Goal: Task Accomplishment & Management: Manage account settings

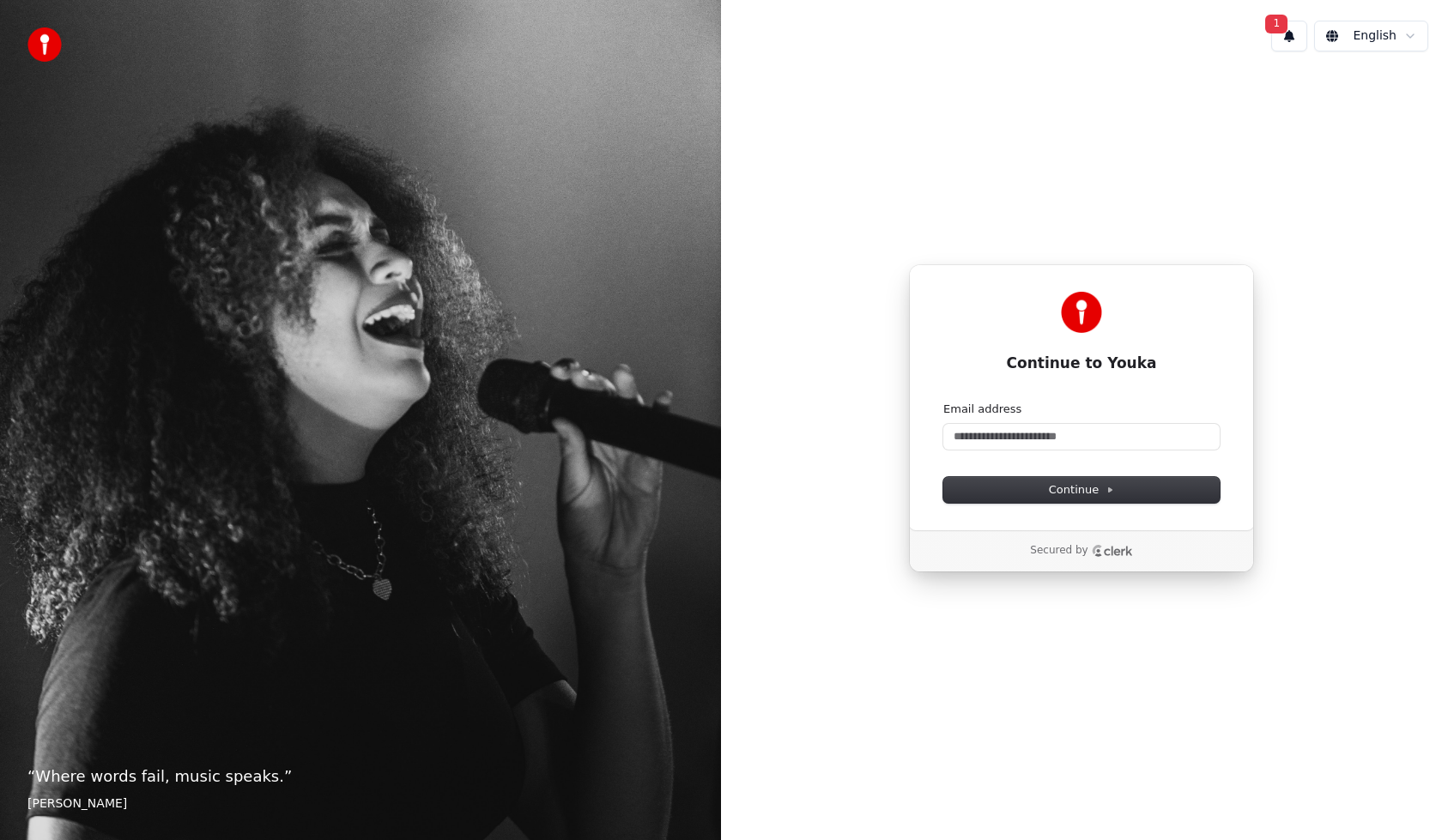
click at [1297, 26] on button "1" at bounding box center [1289, 36] width 36 height 31
click at [1400, 91] on button "Update" at bounding box center [1391, 90] width 73 height 31
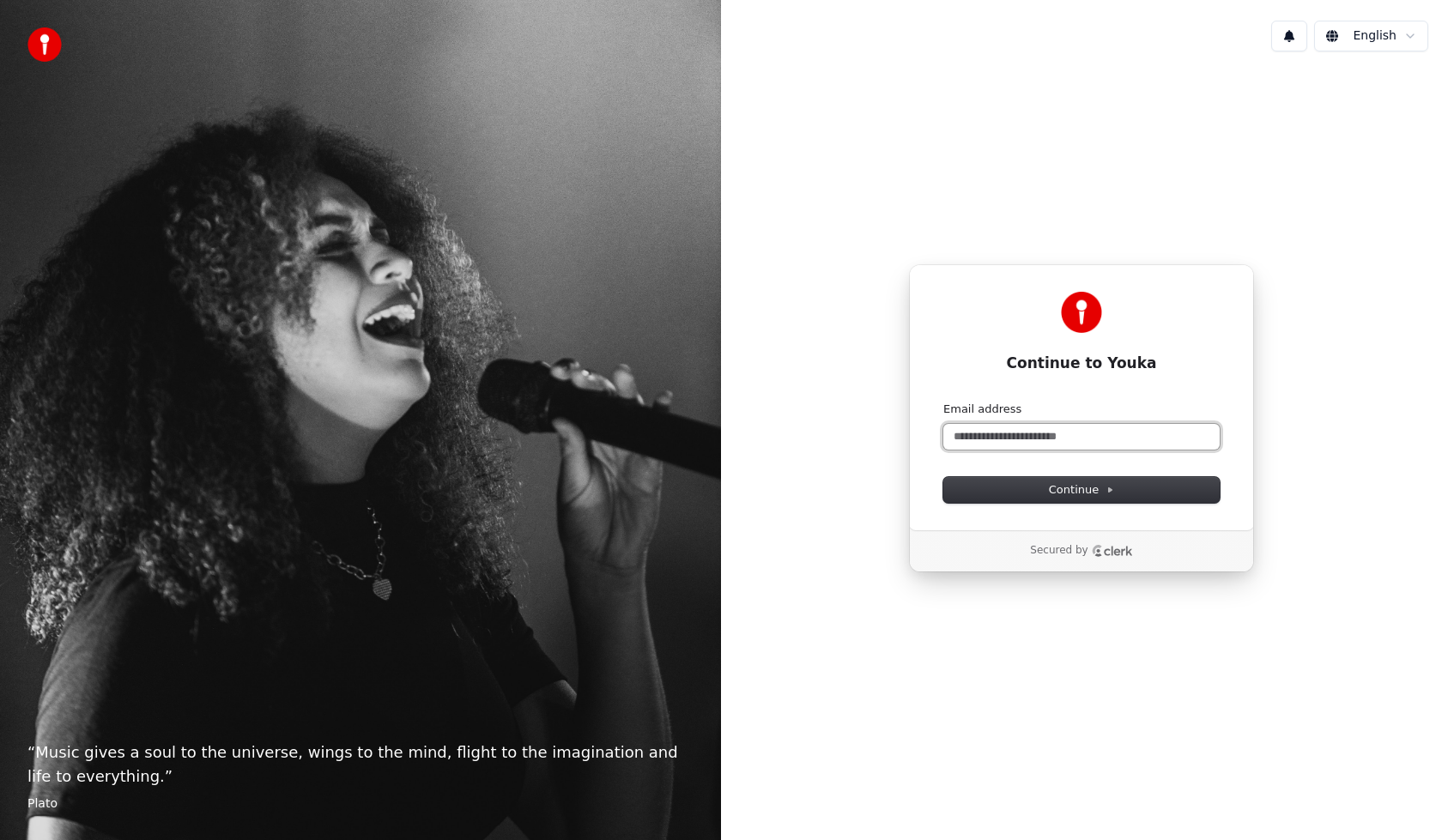
click at [968, 434] on input "Email address" at bounding box center [1081, 436] width 276 height 26
